Goal: Book appointment/travel/reservation

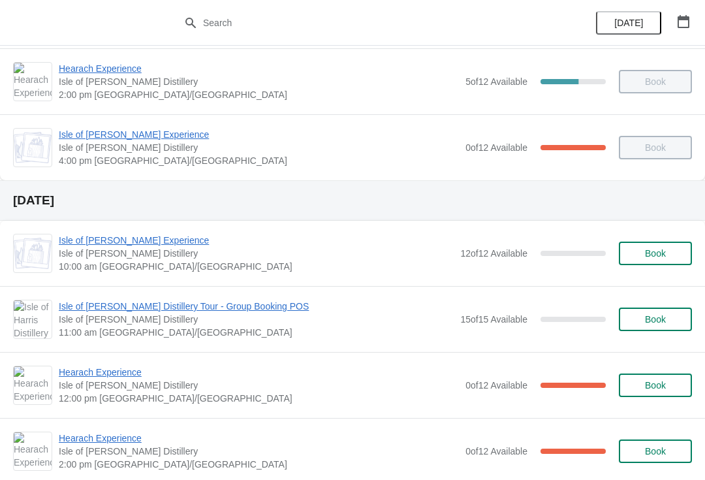
scroll to position [225, 0]
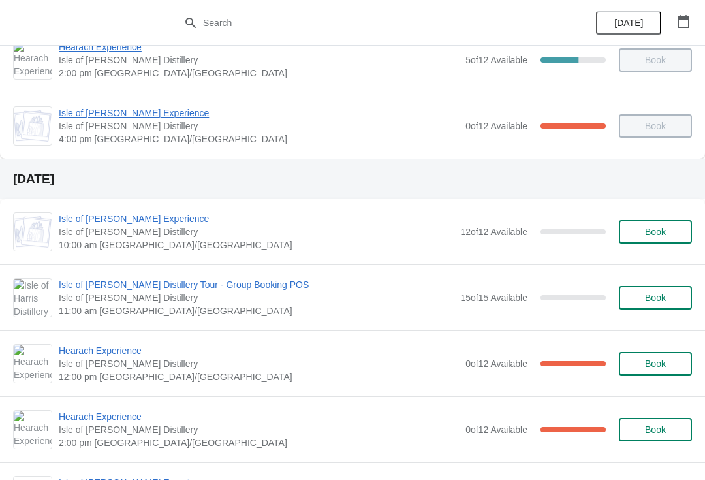
click at [685, 298] on button "Book" at bounding box center [655, 297] width 73 height 23
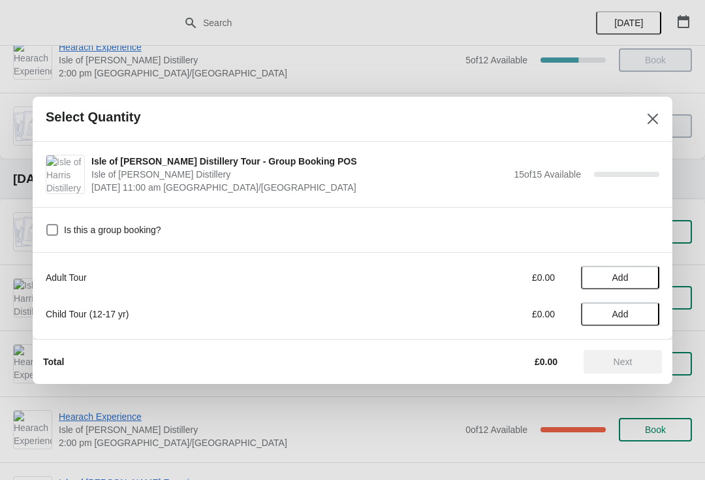
click at [623, 277] on span "Add" at bounding box center [620, 277] width 16 height 10
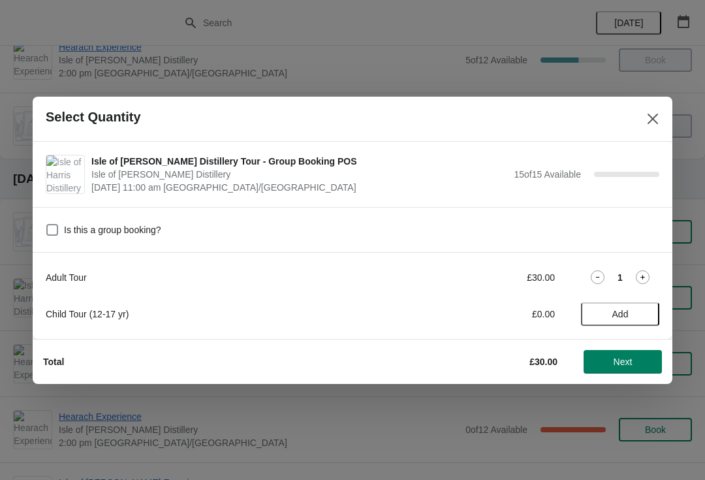
click at [643, 273] on icon at bounding box center [643, 277] width 14 height 14
click at [648, 277] on icon at bounding box center [643, 277] width 14 height 14
click at [646, 281] on icon at bounding box center [643, 277] width 14 height 14
click at [647, 280] on icon at bounding box center [643, 277] width 14 height 14
click at [640, 279] on icon at bounding box center [643, 277] width 14 height 14
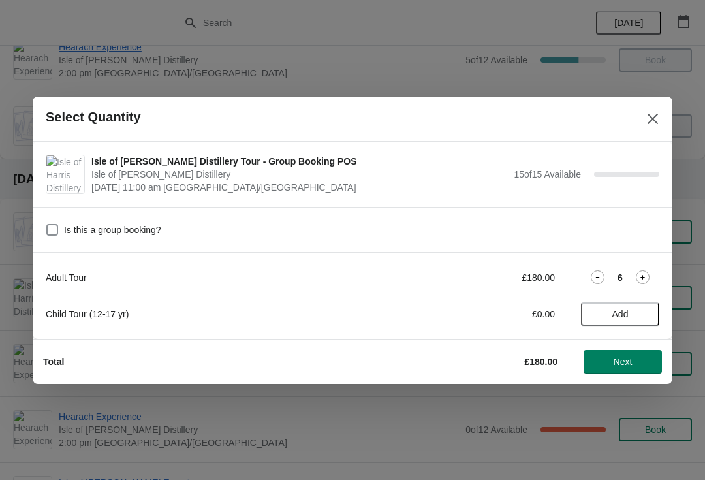
click at [644, 279] on icon at bounding box center [643, 277] width 14 height 14
click at [646, 277] on icon at bounding box center [643, 277] width 14 height 14
click at [647, 279] on icon at bounding box center [643, 277] width 14 height 14
click at [648, 279] on icon at bounding box center [643, 277] width 14 height 14
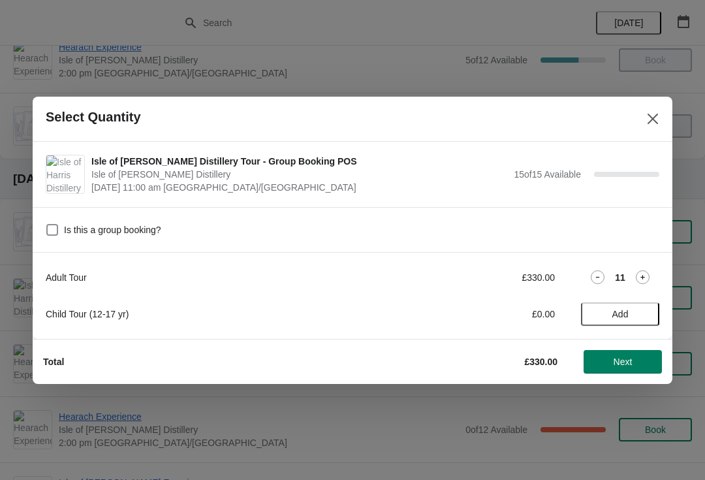
click at [647, 280] on icon at bounding box center [643, 277] width 14 height 14
click at [647, 277] on icon at bounding box center [643, 277] width 14 height 14
click at [647, 279] on icon at bounding box center [643, 277] width 14 height 14
click at [645, 279] on icon at bounding box center [643, 277] width 14 height 14
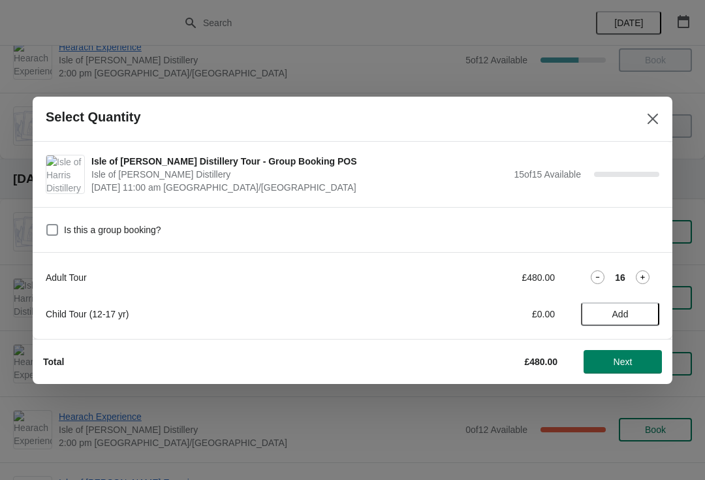
click at [591, 281] on icon at bounding box center [598, 277] width 14 height 14
click at [622, 369] on button "Next" at bounding box center [623, 361] width 78 height 23
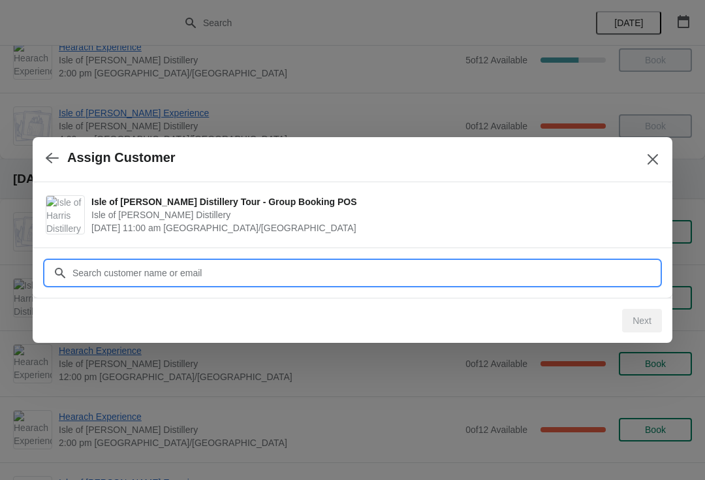
click at [443, 262] on input "Customer" at bounding box center [365, 272] width 587 height 23
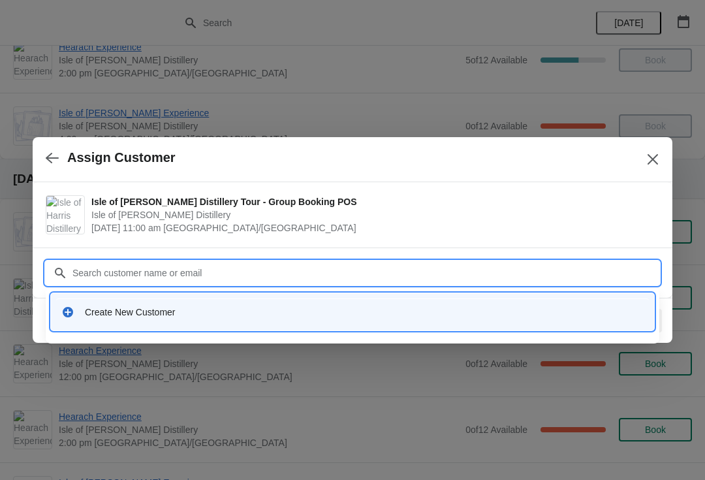
click at [198, 324] on div "Create New Customer" at bounding box center [352, 311] width 593 height 27
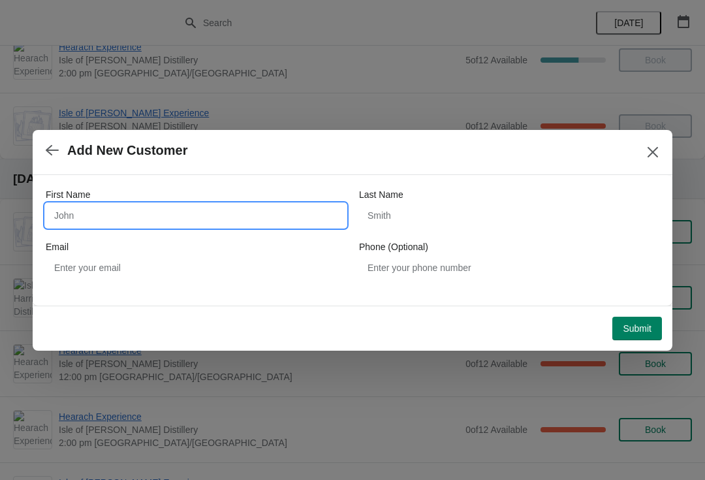
click at [117, 226] on input "First Name" at bounding box center [196, 215] width 300 height 23
type input "[PERSON_NAME]"
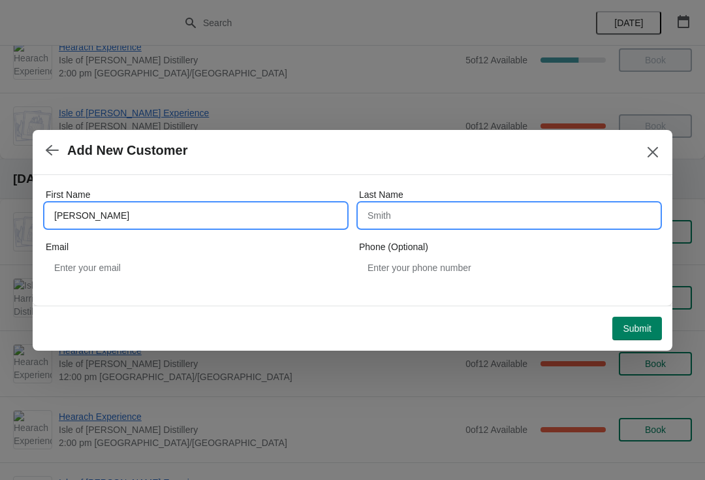
click at [433, 218] on input "Last Name" at bounding box center [509, 215] width 300 height 23
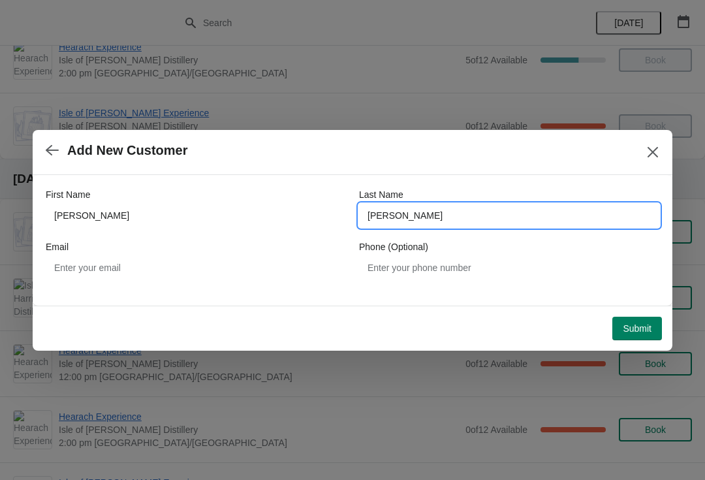
type input "[PERSON_NAME]"
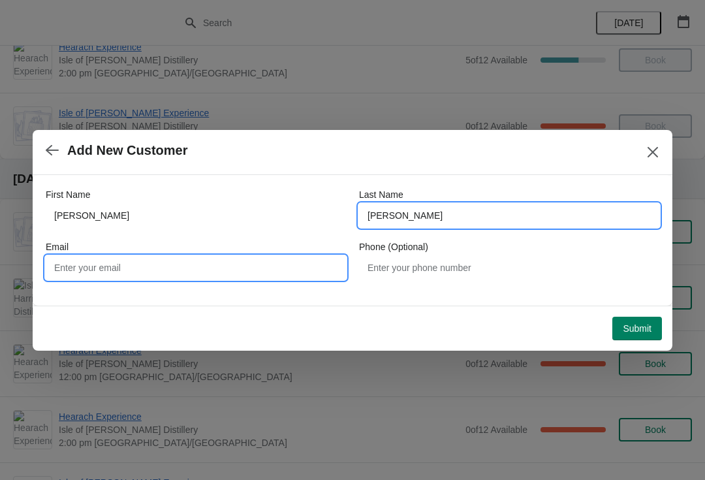
click at [155, 278] on input "Email" at bounding box center [196, 267] width 300 height 23
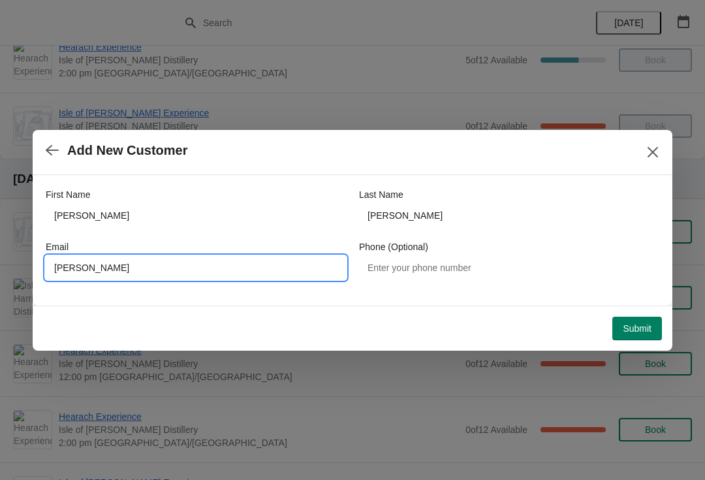
click at [136, 277] on input "[PERSON_NAME]" at bounding box center [196, 267] width 300 height 23
type input "[PERSON_NAME][EMAIL_ADDRESS][DOMAIN_NAME]"
click at [645, 328] on span "Submit" at bounding box center [637, 328] width 29 height 10
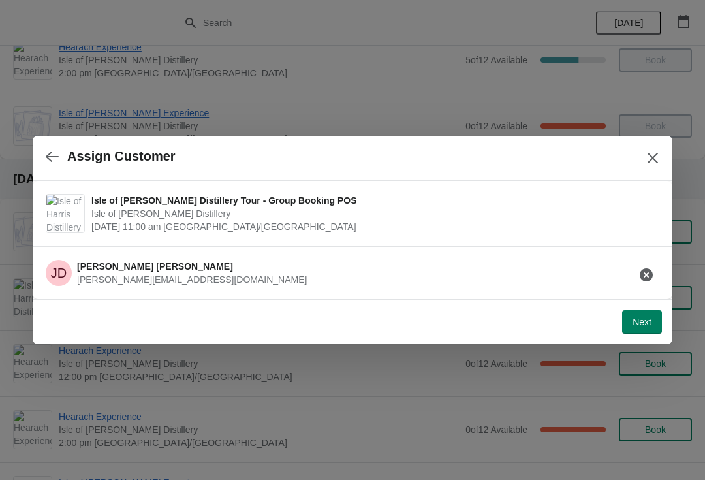
click at [636, 324] on span "Next" at bounding box center [641, 322] width 19 height 10
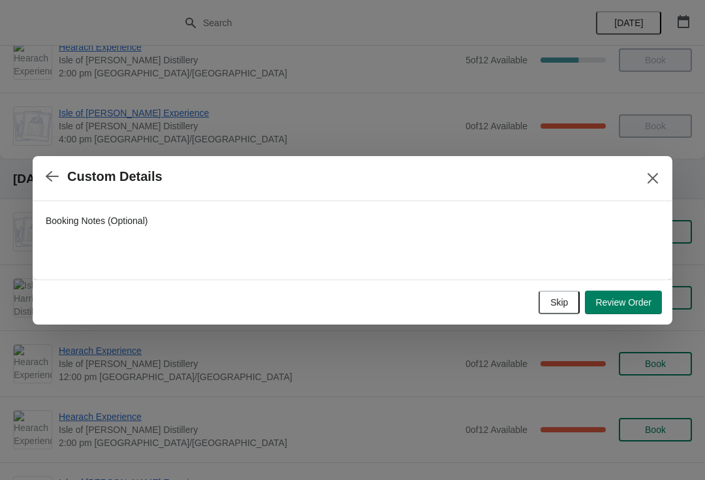
click at [638, 305] on span "Review Order" at bounding box center [623, 302] width 56 height 10
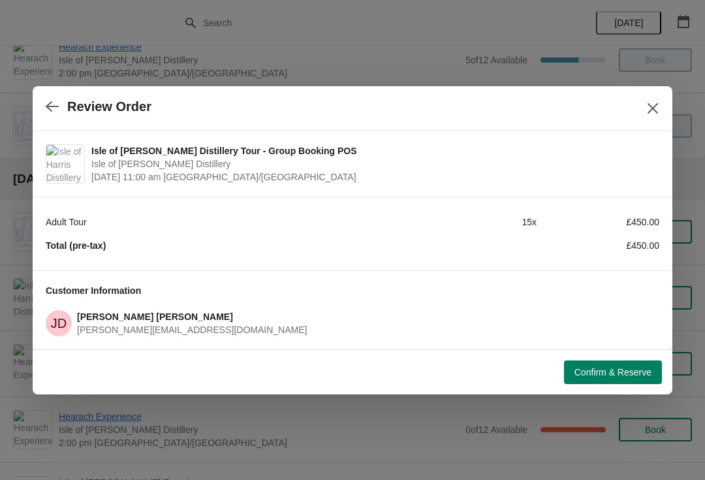
click at [52, 116] on button "button" at bounding box center [51, 106] width 23 height 25
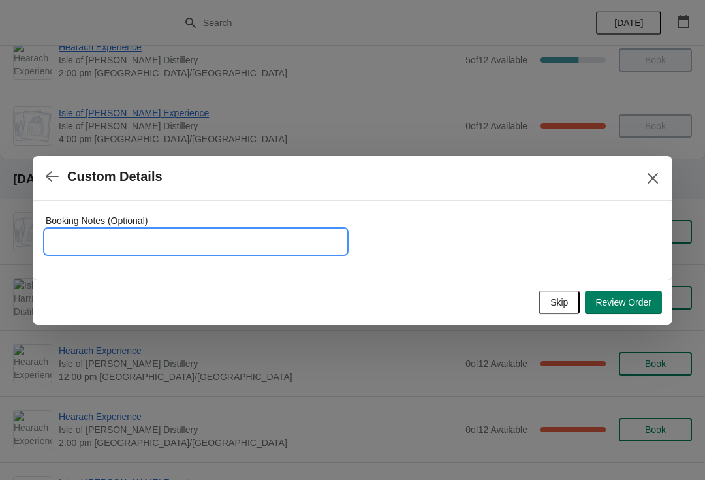
click at [74, 241] on input "Booking Notes (Optional)" at bounding box center [196, 241] width 300 height 23
type input "To be invoiced"
click at [635, 308] on button "Review Order" at bounding box center [623, 301] width 77 height 23
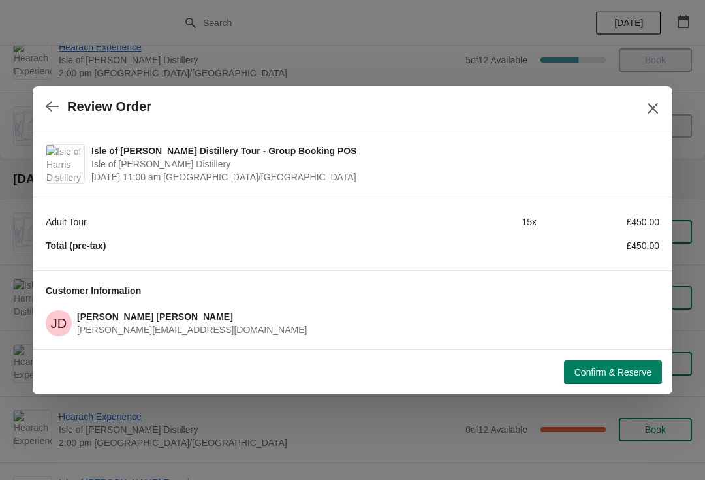
click at [624, 377] on span "Confirm & Reserve" at bounding box center [612, 372] width 77 height 10
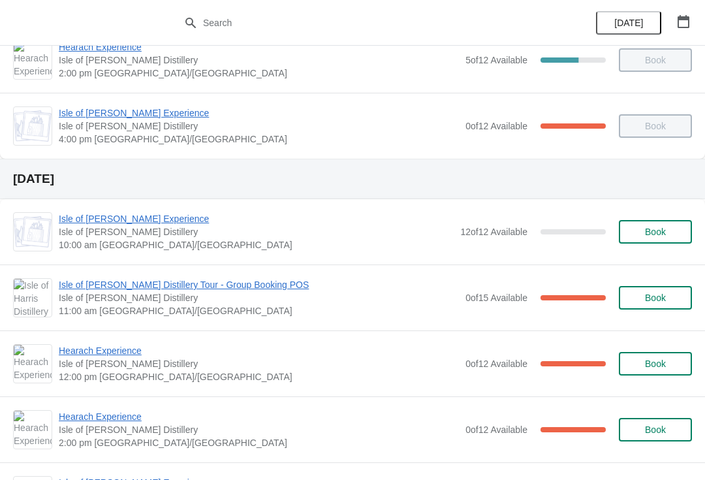
click at [677, 18] on icon "button" at bounding box center [683, 21] width 12 height 13
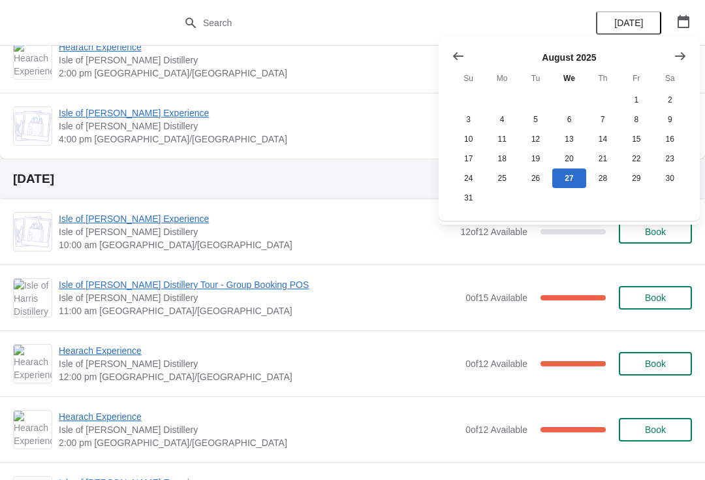
click at [674, 59] on icon "Show next month, September 2025" at bounding box center [680, 56] width 13 height 13
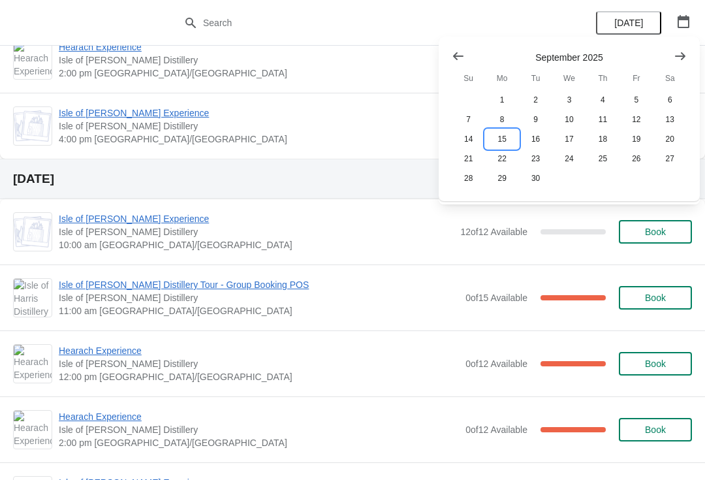
click at [504, 138] on button "15" at bounding box center [501, 139] width 33 height 20
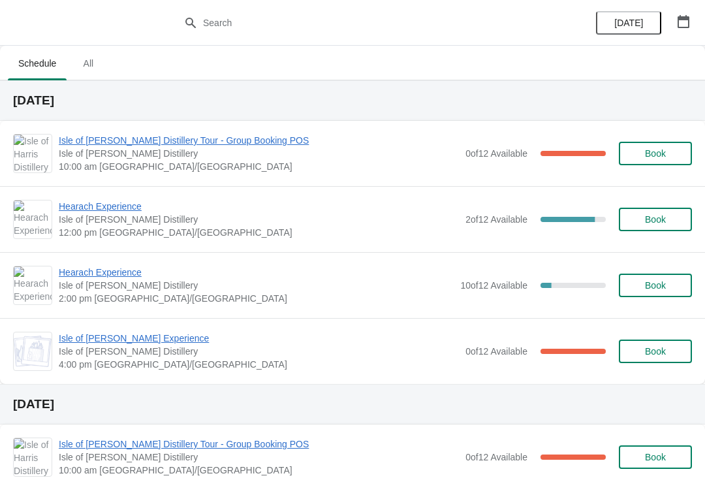
click at [697, 42] on div "[DATE]" at bounding box center [643, 23] width 124 height 46
click at [685, 23] on icon "button" at bounding box center [683, 21] width 13 height 13
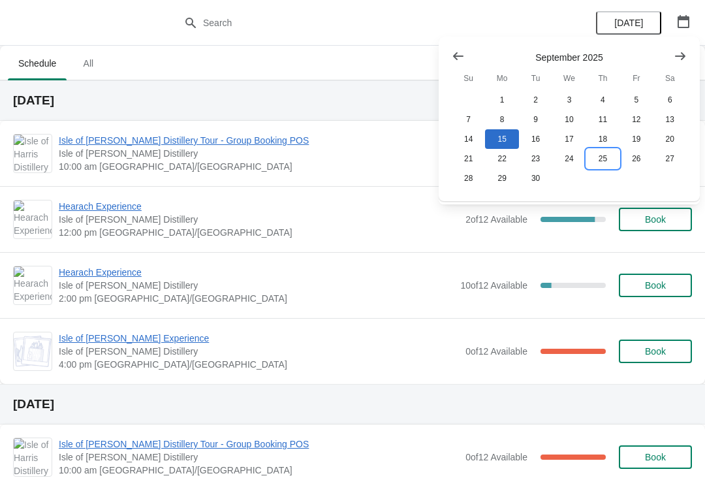
click at [605, 168] on button "25" at bounding box center [602, 159] width 33 height 20
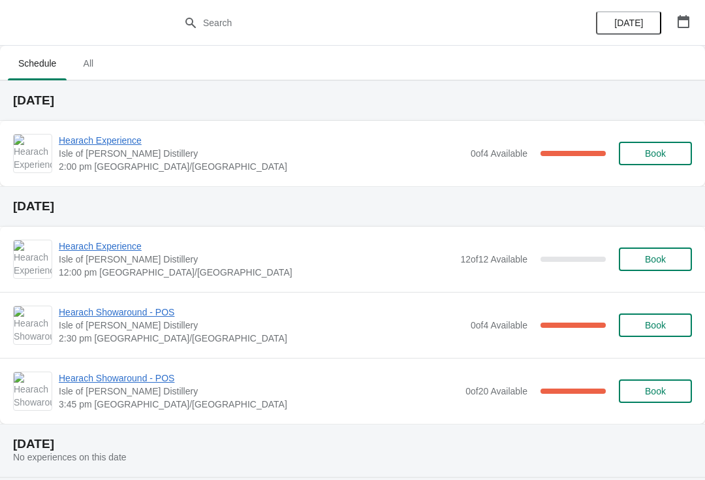
click at [687, 25] on icon "button" at bounding box center [683, 21] width 13 height 13
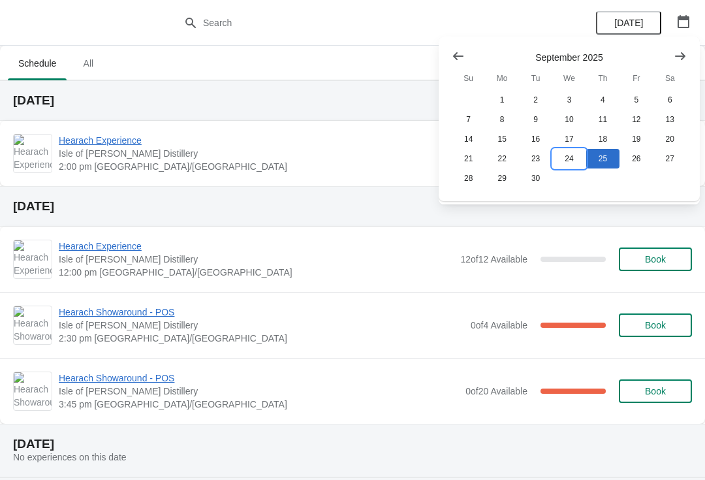
click at [568, 165] on button "24" at bounding box center [568, 159] width 33 height 20
